Goal: Check status: Check status

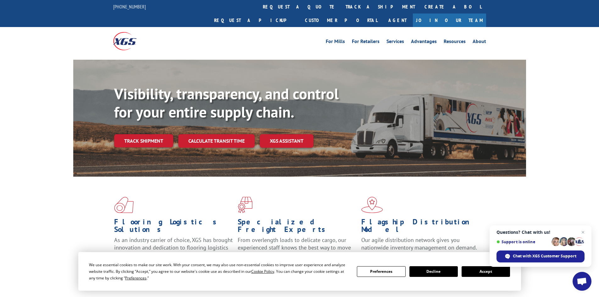
drag, startPoint x: 494, startPoint y: 275, endPoint x: 433, endPoint y: 255, distance: 63.5
click at [490, 274] on button "Accept" at bounding box center [485, 271] width 48 height 11
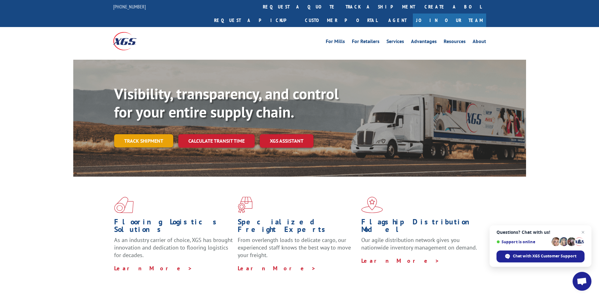
click at [144, 134] on link "Track shipment" at bounding box center [143, 140] width 59 height 13
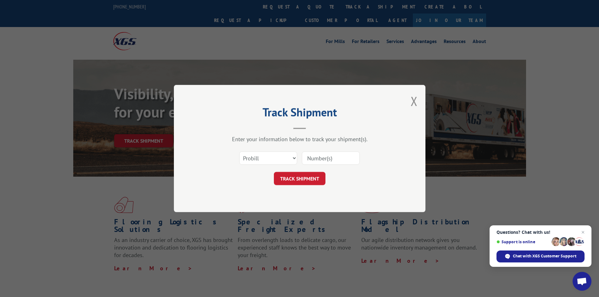
paste input "17477439"
type input "17477439"
click at [303, 177] on button "TRACK SHIPMENT" at bounding box center [300, 178] width 52 height 13
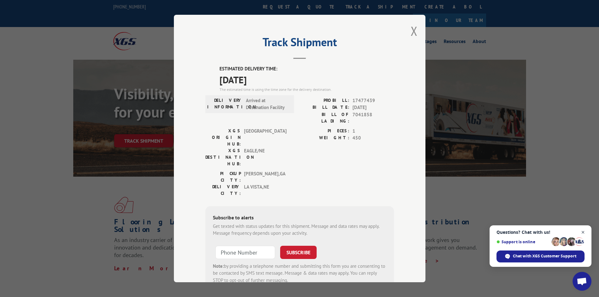
click at [582, 233] on span "Close chat" at bounding box center [583, 233] width 8 height 8
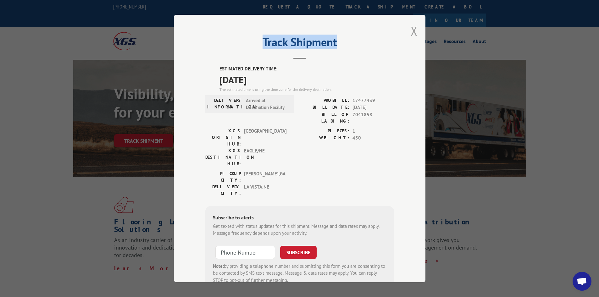
click at [415, 31] on div "Track Shipment ESTIMATED DELIVERY TIME: [DATE] The estimated time is using the …" at bounding box center [299, 149] width 251 height 268
click at [411, 29] on button "Close modal" at bounding box center [414, 31] width 7 height 17
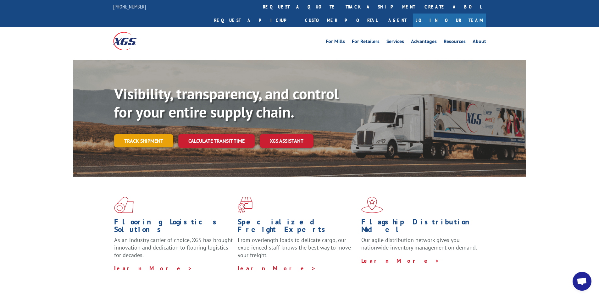
click at [148, 134] on link "Track shipment" at bounding box center [143, 140] width 59 height 13
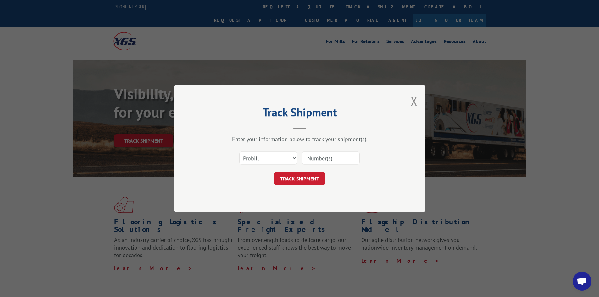
paste input "17477854"
type input "17477854"
click at [299, 177] on button "TRACK SHIPMENT" at bounding box center [300, 178] width 52 height 13
